Goal: Navigation & Orientation: Go to known website

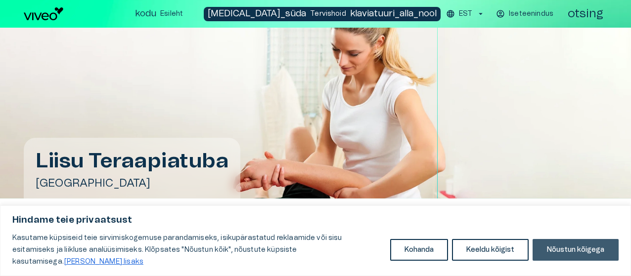
click at [569, 254] on font "Nõustun kõigega" at bounding box center [575, 250] width 57 height 7
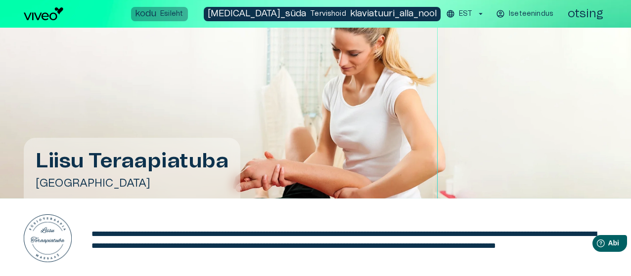
click at [183, 10] on font "Esileht" at bounding box center [171, 13] width 23 height 7
